Goal: Task Accomplishment & Management: Manage account settings

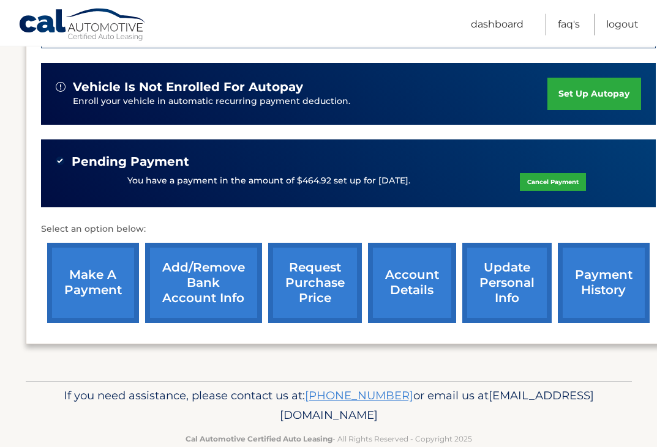
scroll to position [385, 0]
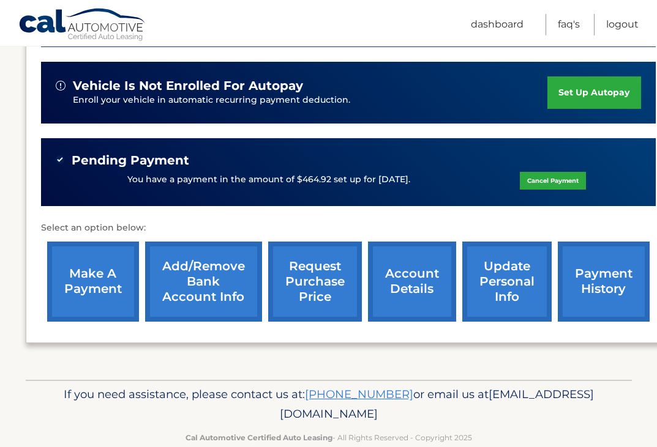
click at [316, 286] on link "request purchase price" at bounding box center [315, 282] width 94 height 80
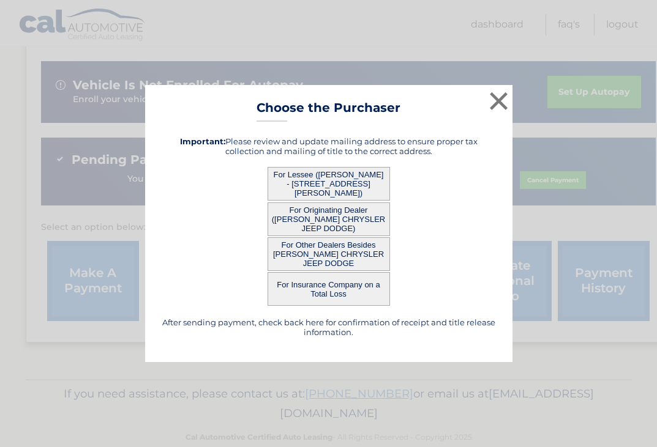
click at [499, 113] on button "×" at bounding box center [498, 101] width 24 height 24
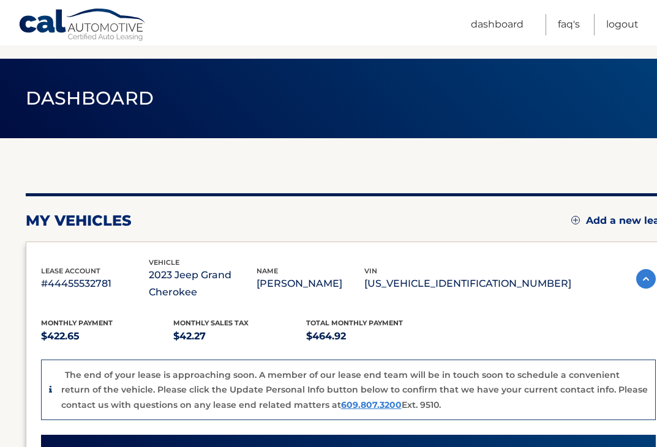
scroll to position [0, 0]
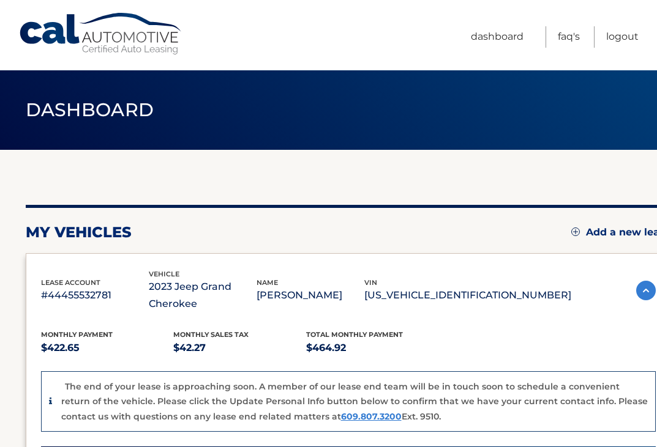
click at [625, 35] on link "Logout" at bounding box center [622, 36] width 32 height 21
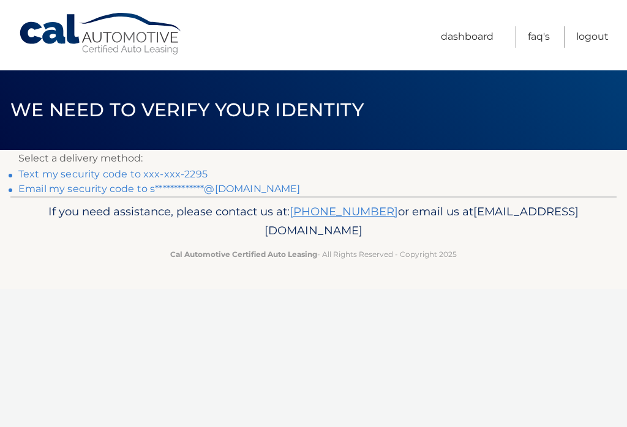
click at [68, 174] on link "Text my security code to xxx-xxx-2295" at bounding box center [112, 174] width 189 height 12
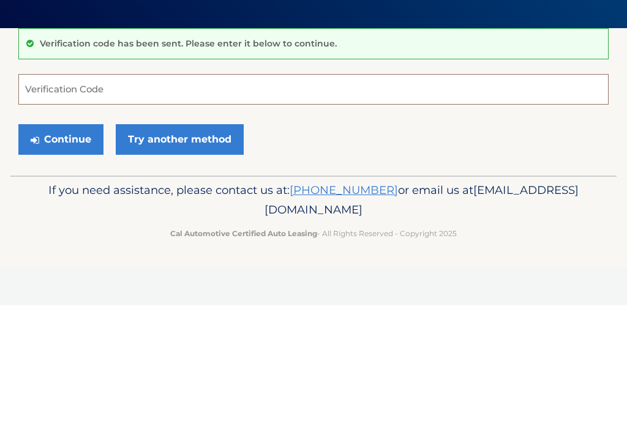
click at [78, 196] on input "Verification Code" at bounding box center [313, 211] width 590 height 31
type input "395912"
click at [72, 246] on button "Continue" at bounding box center [60, 261] width 85 height 31
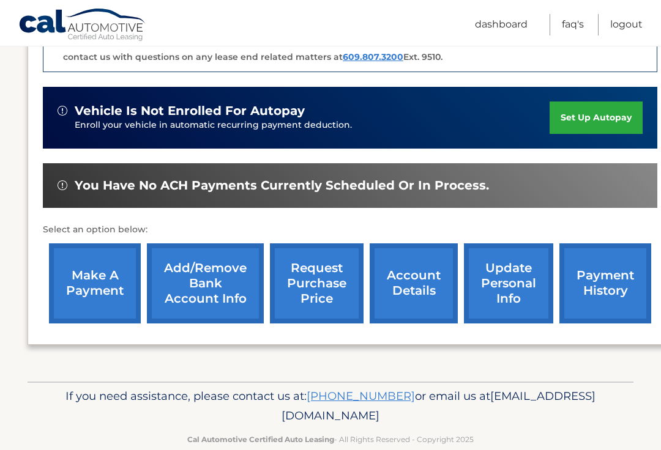
scroll to position [360, 0]
click at [322, 277] on link "request purchase price" at bounding box center [317, 284] width 94 height 80
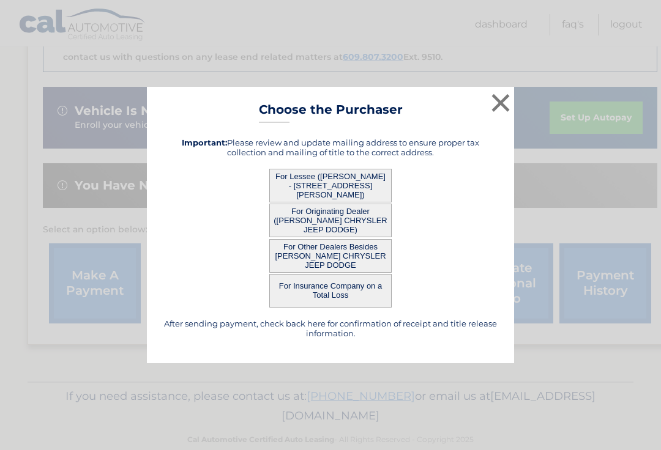
click at [508, 112] on button "×" at bounding box center [500, 103] width 24 height 24
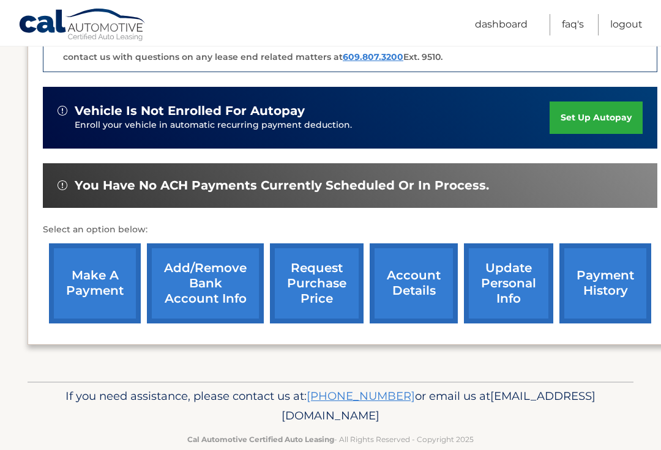
click at [509, 294] on link "update personal info" at bounding box center [508, 284] width 89 height 80
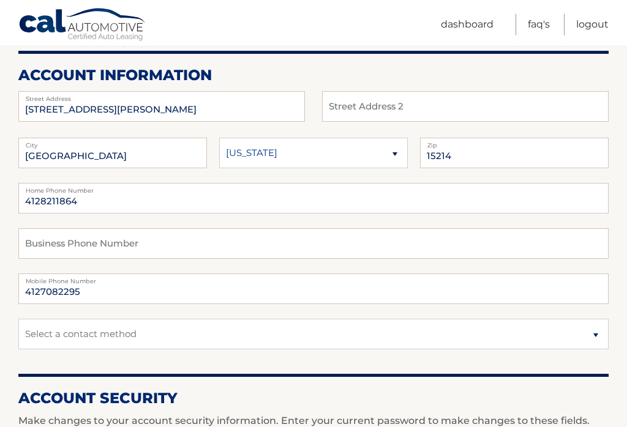
scroll to position [143, 0]
click at [102, 199] on input "4128211864" at bounding box center [313, 198] width 590 height 31
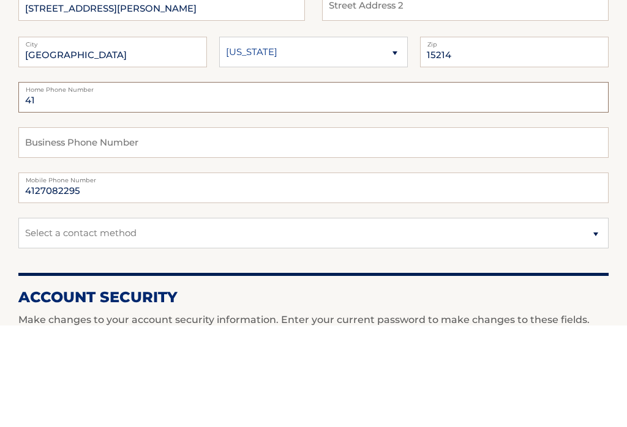
type input "4"
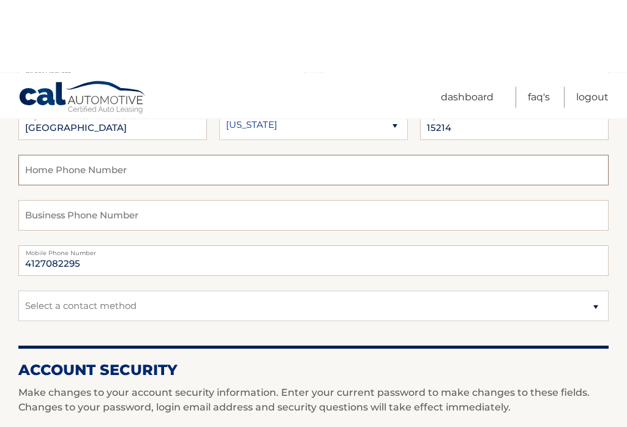
scroll to position [251, 0]
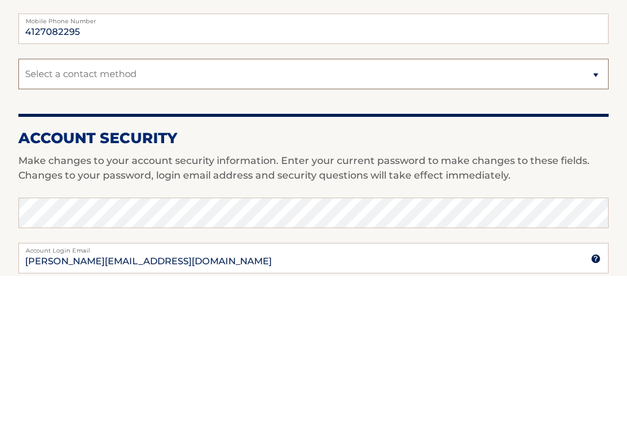
click at [594, 210] on select "Select a contact method Mobile Home" at bounding box center [313, 225] width 590 height 31
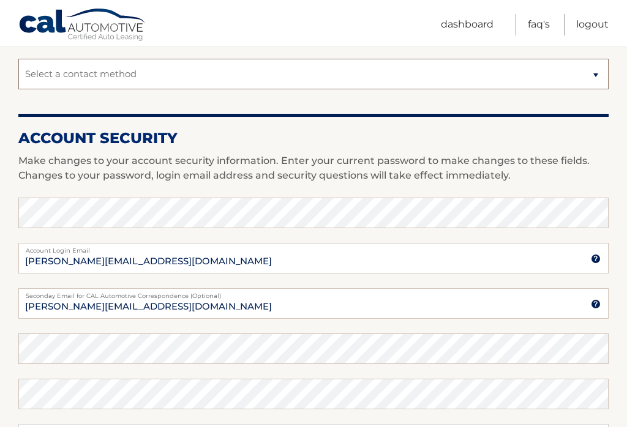
select select "1"
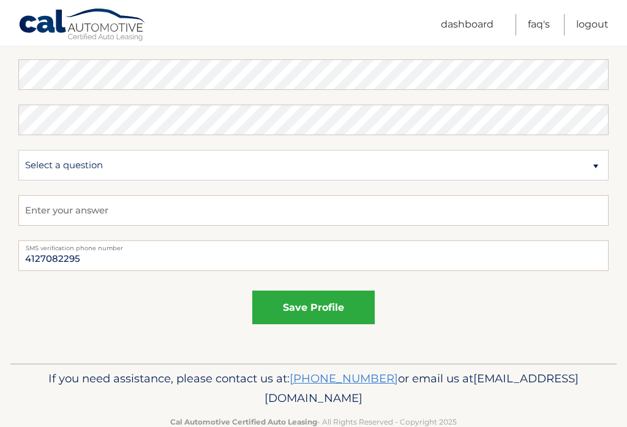
scroll to position [685, 0]
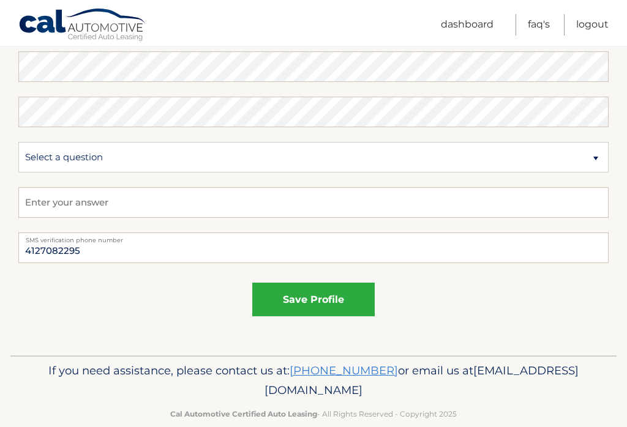
click at [318, 307] on button "save profile" at bounding box center [313, 300] width 122 height 34
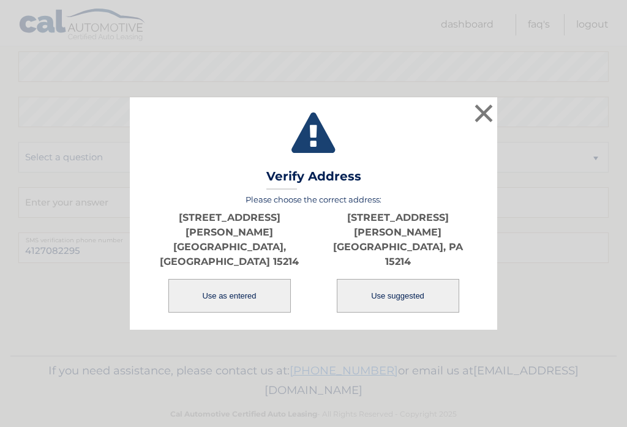
click at [234, 300] on button "Use as entered" at bounding box center [229, 296] width 122 height 34
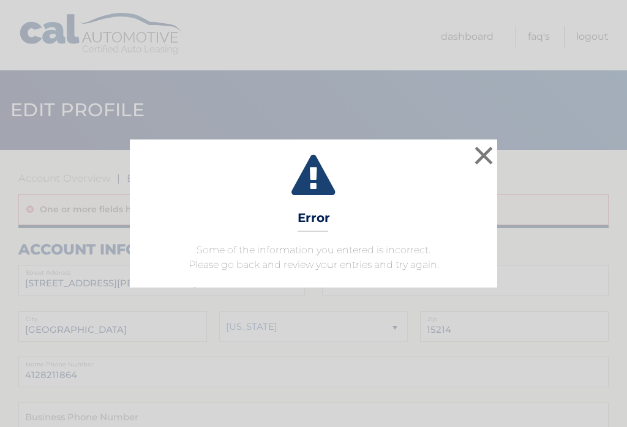
click at [487, 163] on button "×" at bounding box center [483, 155] width 24 height 24
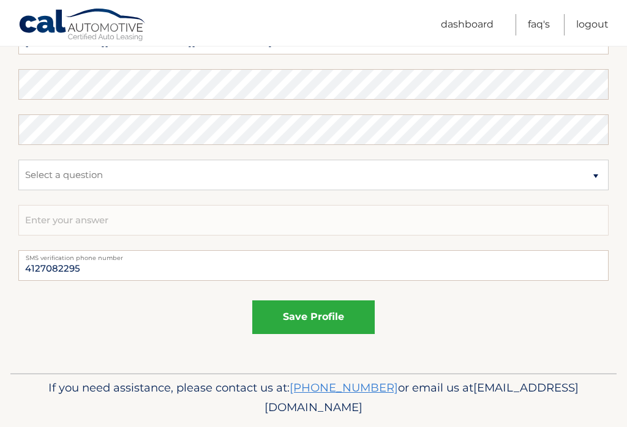
scroll to position [716, 0]
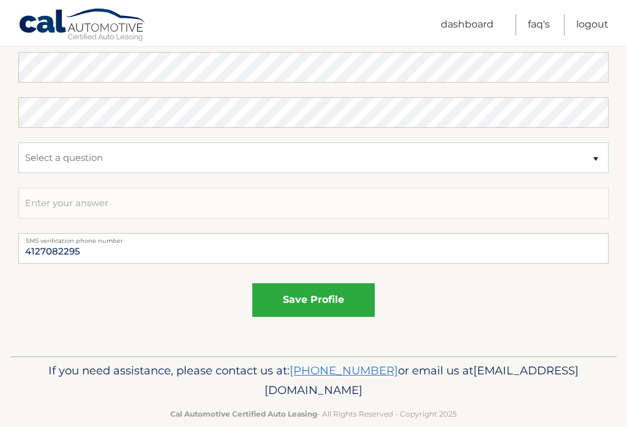
click at [477, 24] on link "Dashboard" at bounding box center [467, 24] width 53 height 21
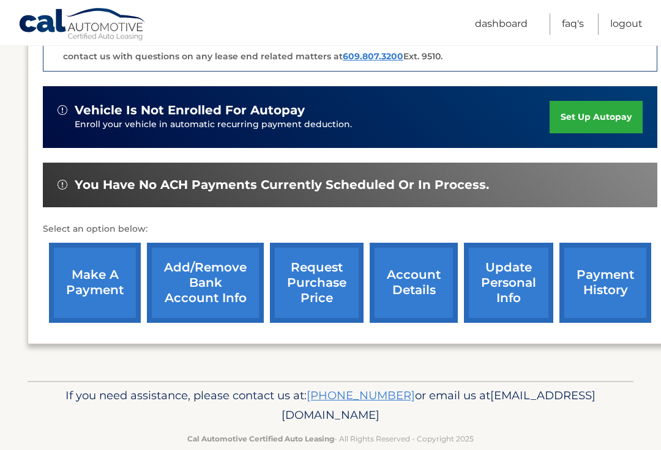
scroll to position [360, 0]
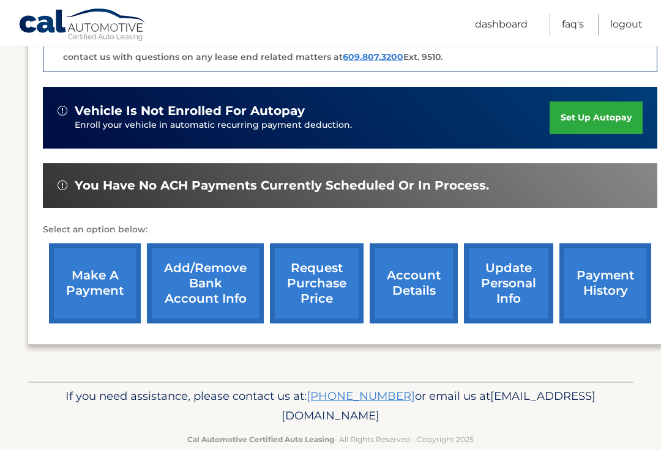
click at [594, 300] on link "payment history" at bounding box center [605, 284] width 92 height 80
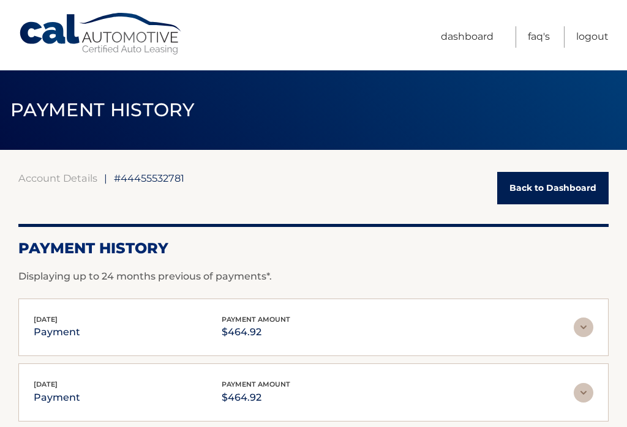
click at [556, 188] on link "Back to Dashboard" at bounding box center [552, 188] width 111 height 32
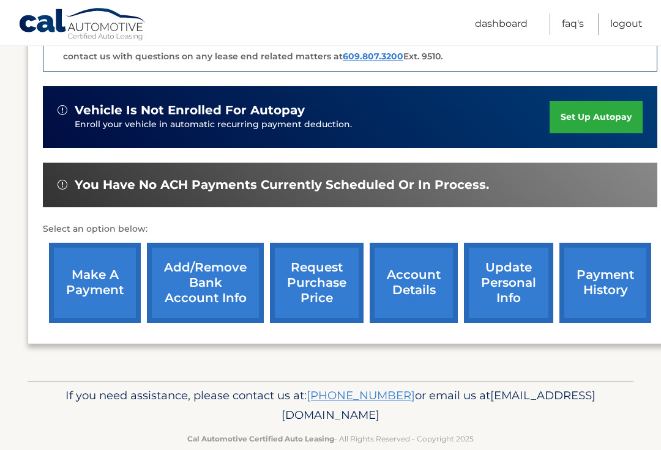
scroll to position [360, 0]
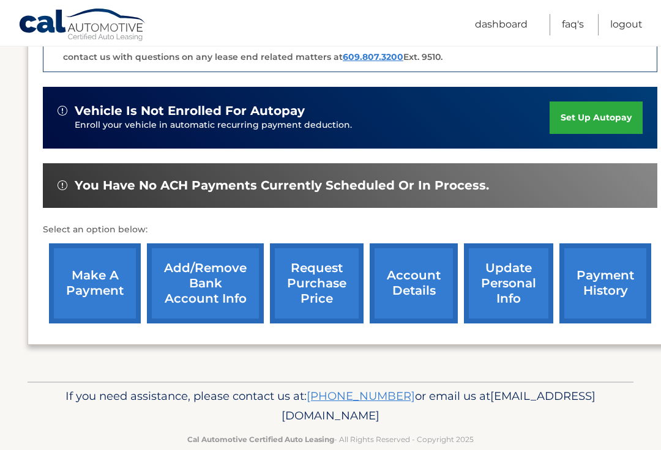
click at [416, 291] on link "account details" at bounding box center [414, 284] width 88 height 80
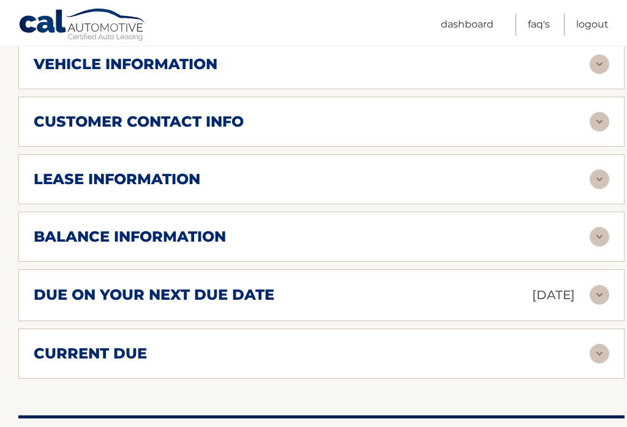
scroll to position [621, 0]
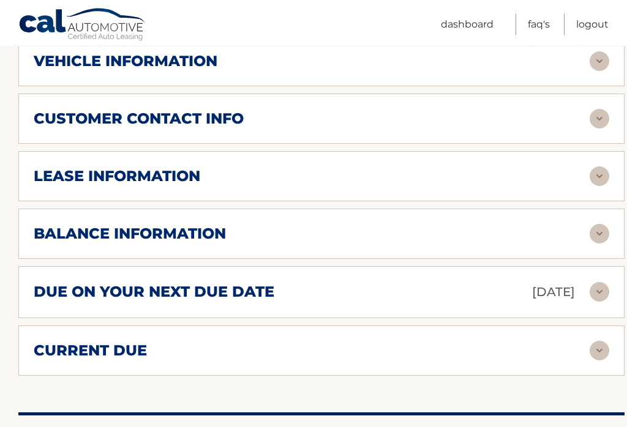
click at [259, 192] on div "lease information Contract Start Date [DATE] Term 39 Maturity Date [DATE] Start…" at bounding box center [321, 177] width 606 height 50
click at [490, 176] on div "lease information" at bounding box center [312, 177] width 556 height 18
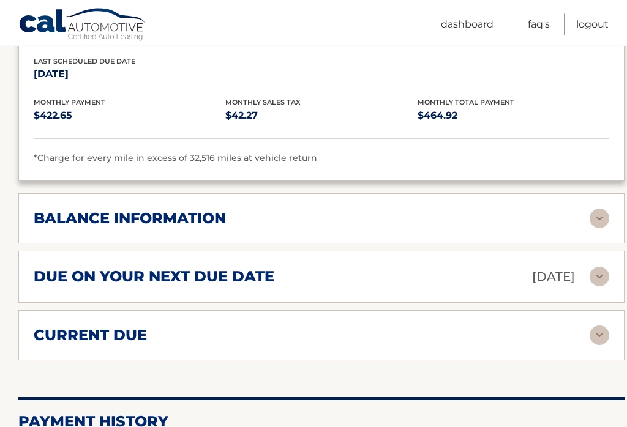
scroll to position [867, 0]
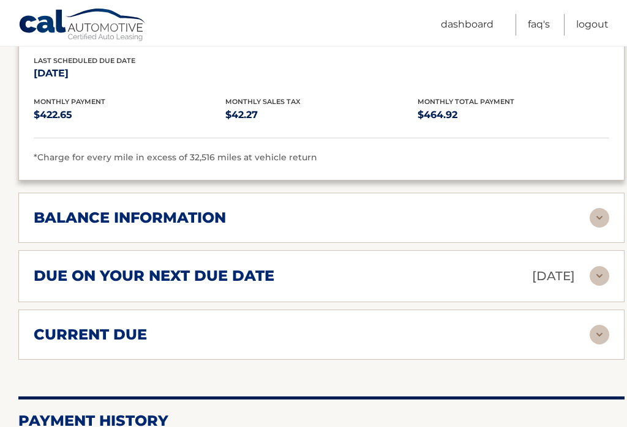
click at [512, 214] on div "balance information" at bounding box center [312, 218] width 556 height 18
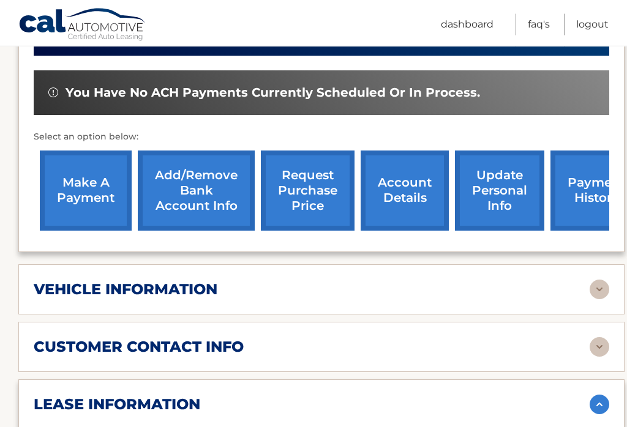
scroll to position [376, 0]
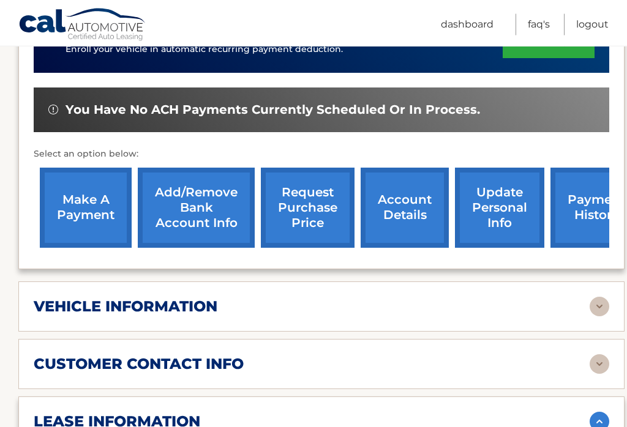
click at [318, 193] on link "request purchase price" at bounding box center [308, 208] width 94 height 80
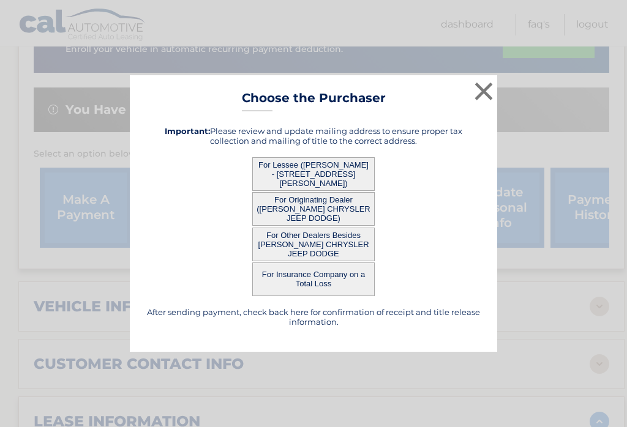
click at [308, 180] on button "For Lessee ([PERSON_NAME] - [STREET_ADDRESS][PERSON_NAME])" at bounding box center [313, 174] width 122 height 34
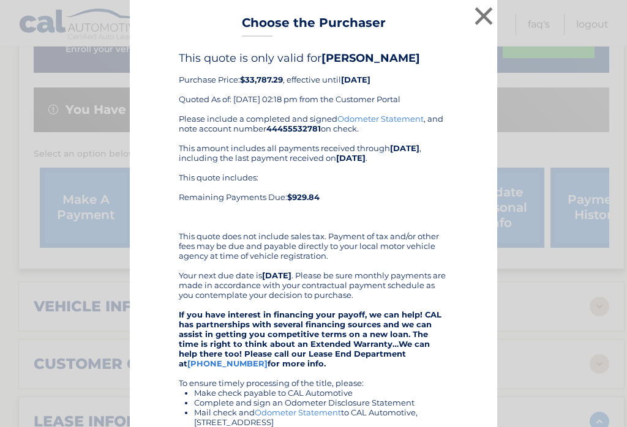
scroll to position [0, 0]
click at [490, 12] on button "×" at bounding box center [483, 16] width 24 height 24
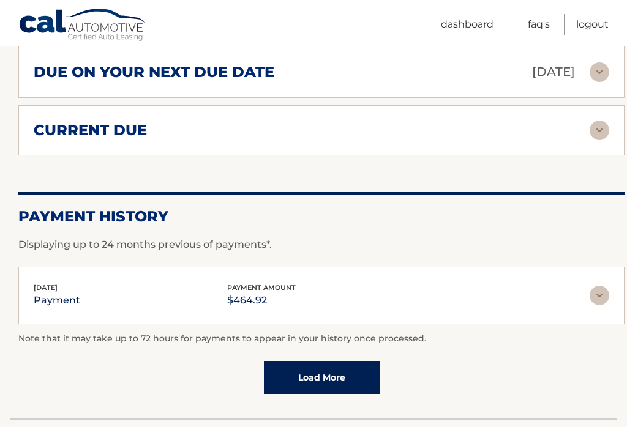
scroll to position [1277, 0]
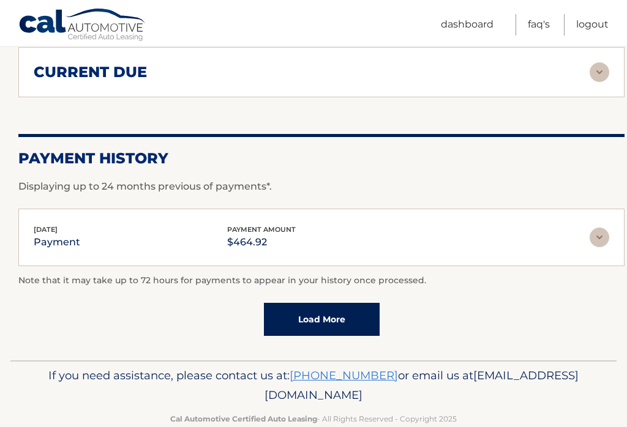
click at [606, 18] on link "Logout" at bounding box center [592, 24] width 32 height 21
